Goal: Information Seeking & Learning: Learn about a topic

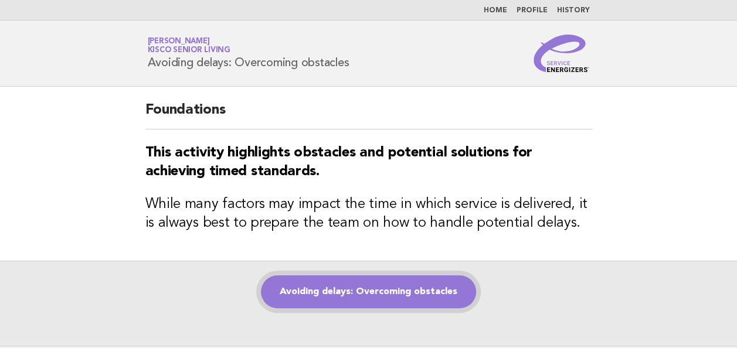
click at [307, 297] on link "Avoiding delays: Overcoming obstacles" at bounding box center [368, 291] width 215 height 33
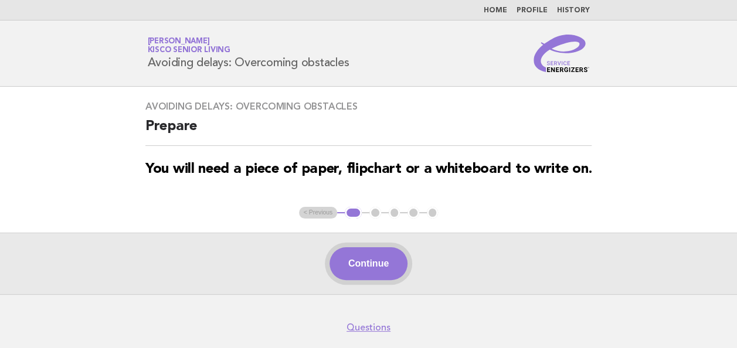
click at [379, 260] on button "Continue" at bounding box center [368, 263] width 78 height 33
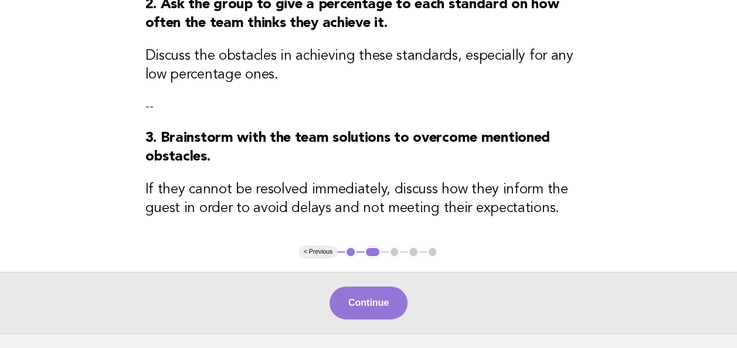
scroll to position [247, 0]
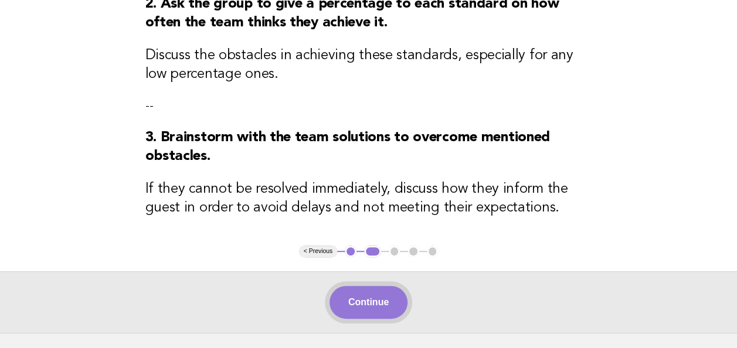
click at [347, 300] on button "Continue" at bounding box center [368, 302] width 78 height 33
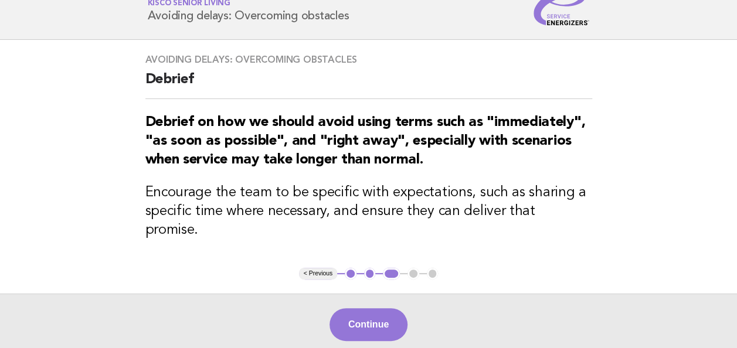
scroll to position [48, 0]
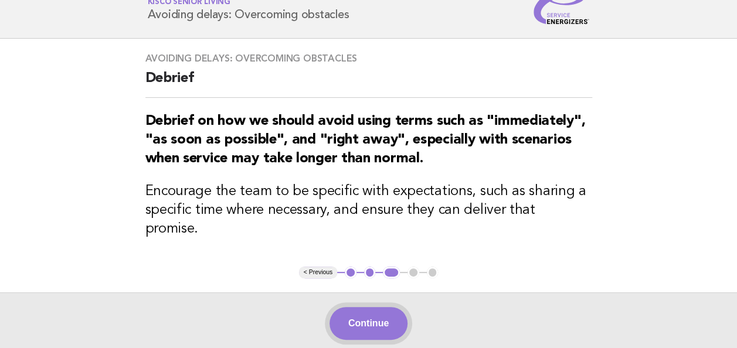
click at [369, 307] on button "Continue" at bounding box center [368, 323] width 78 height 33
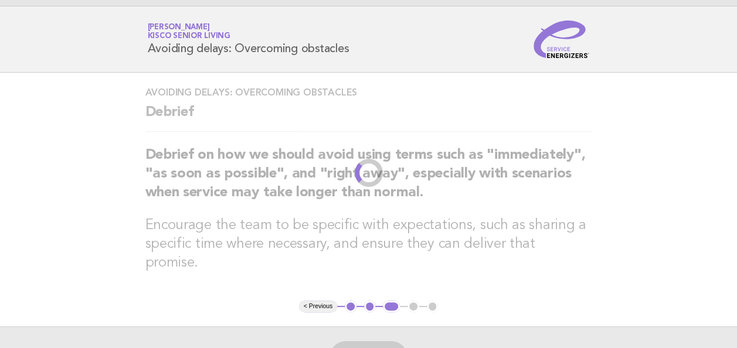
scroll to position [0, 0]
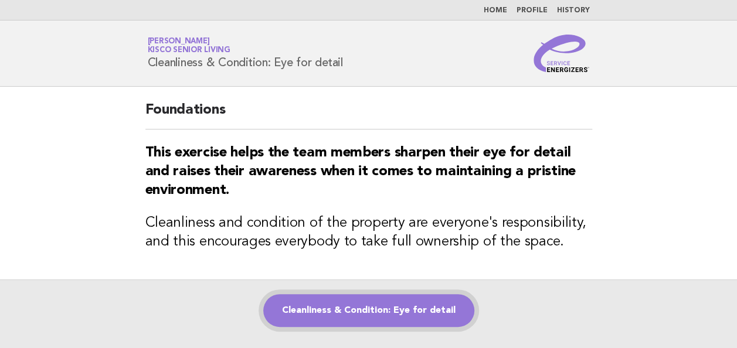
click at [331, 313] on link "Cleanliness & Condition: Eye for detail" at bounding box center [368, 310] width 211 height 33
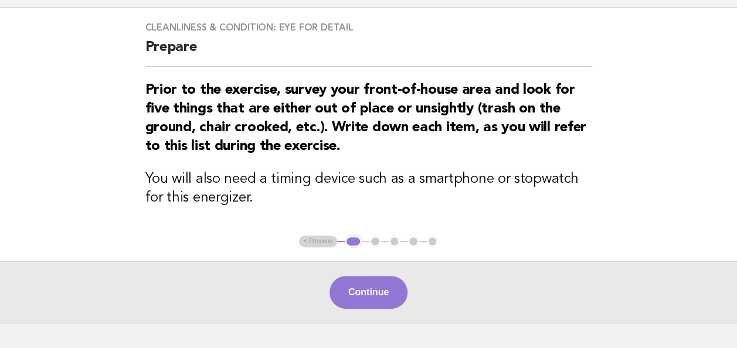
scroll to position [105, 0]
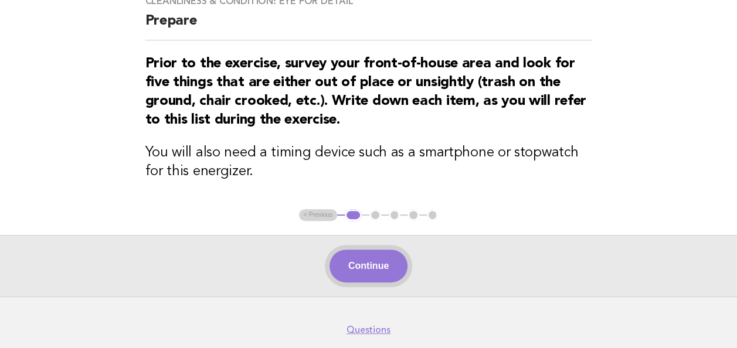
click at [358, 271] on button "Continue" at bounding box center [368, 266] width 78 height 33
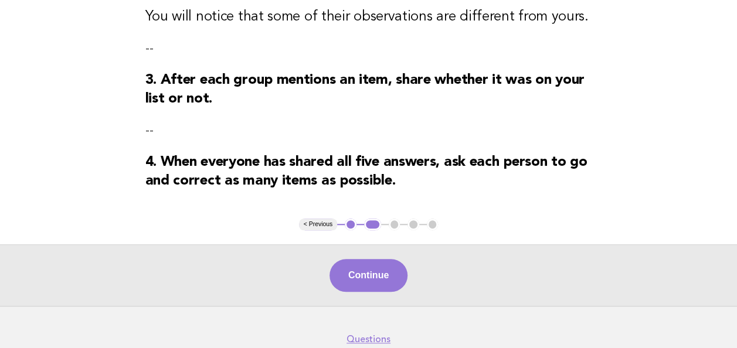
scroll to position [381, 0]
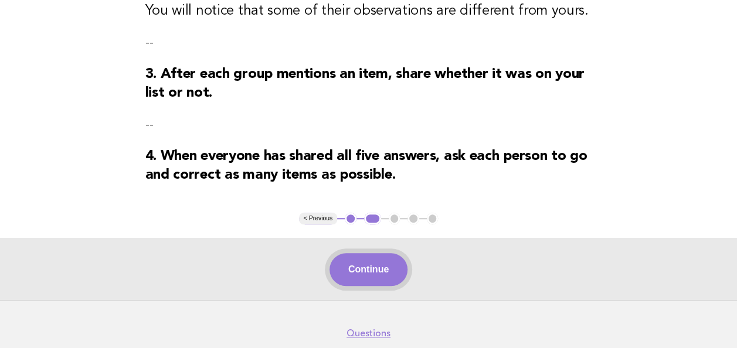
click at [366, 274] on button "Continue" at bounding box center [368, 269] width 78 height 33
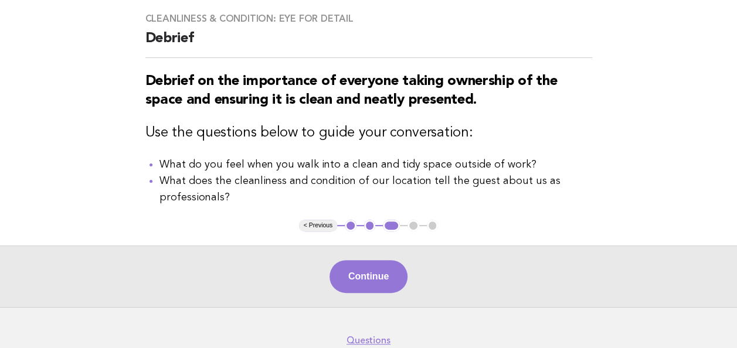
scroll to position [91, 0]
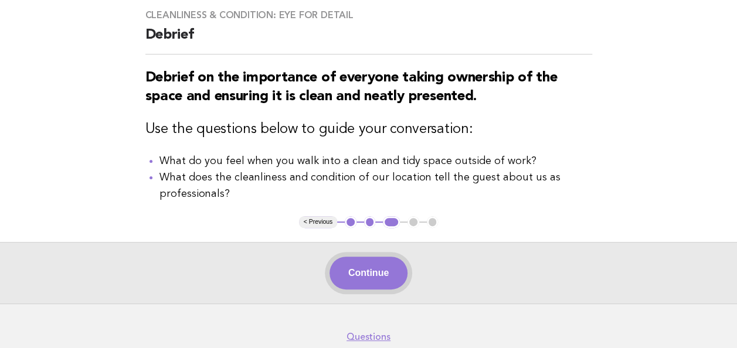
click at [376, 273] on button "Continue" at bounding box center [368, 273] width 78 height 33
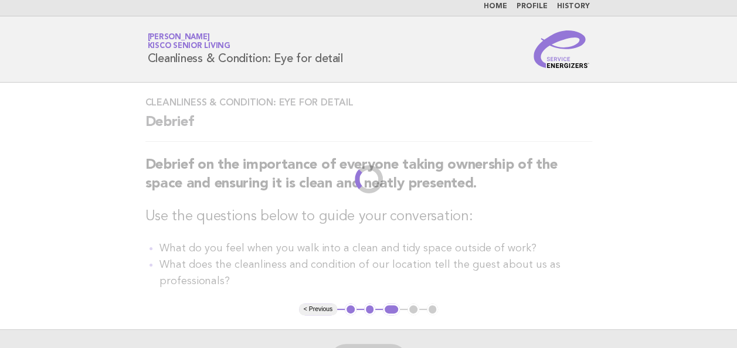
scroll to position [0, 0]
